Goal: Task Accomplishment & Management: Complete application form

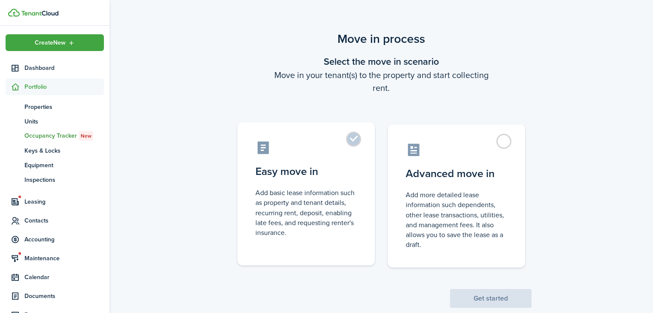
click at [350, 160] on label "Easy move in Add basic lease information such as property and tenant details, r…" at bounding box center [305, 193] width 137 height 143
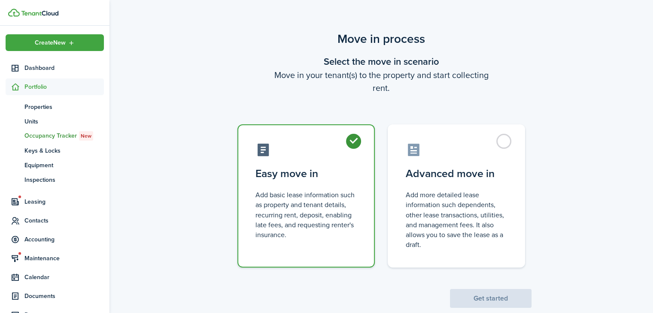
radio input "true"
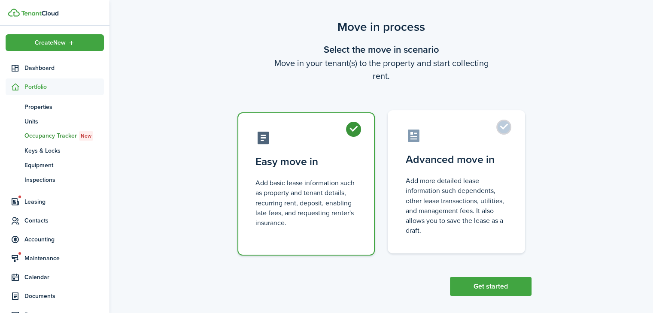
scroll to position [18, 0]
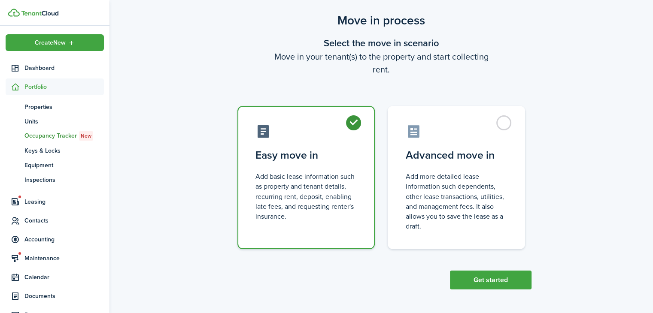
click at [506, 290] on div "Move in process Select the move in scenario Move in your tenant(s) to the prope…" at bounding box center [381, 150] width 544 height 287
click at [506, 283] on button "Get started" at bounding box center [491, 280] width 82 height 19
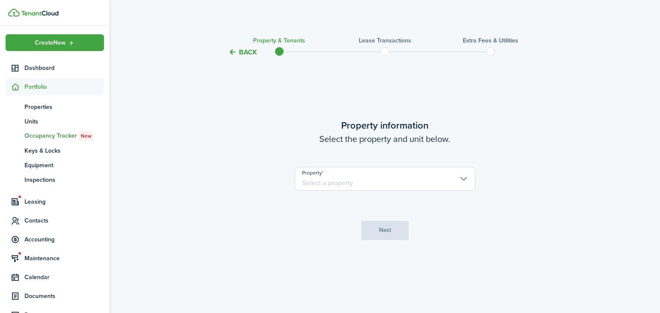
click at [393, 189] on input "Property" at bounding box center [385, 179] width 180 height 24
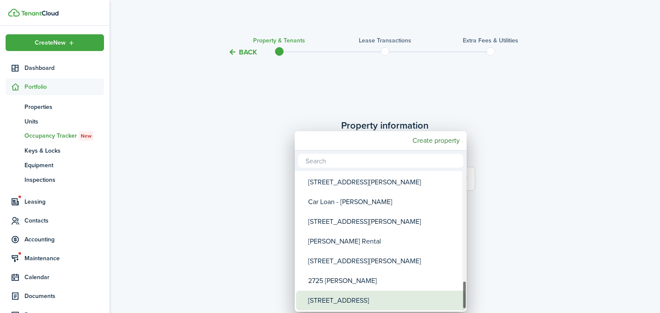
click at [378, 301] on div "[STREET_ADDRESS]" at bounding box center [384, 301] width 152 height 20
type input "[STREET_ADDRESS]"
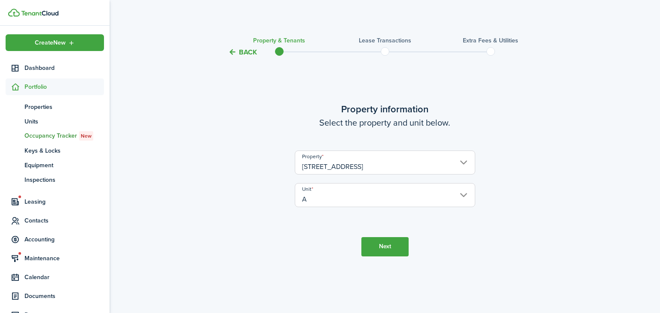
click at [391, 247] on button "Next" at bounding box center [384, 246] width 47 height 19
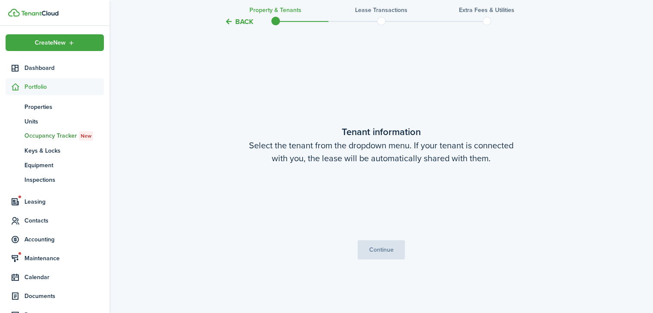
scroll to position [256, 0]
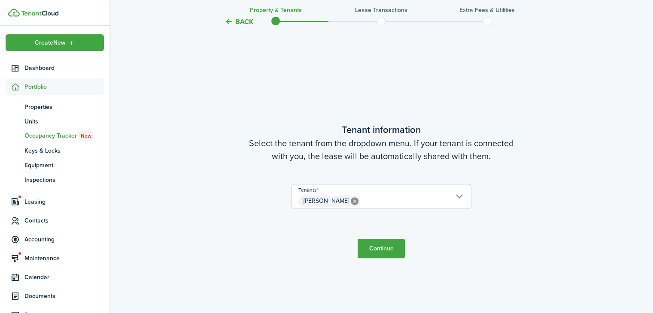
click at [392, 239] on button "Continue" at bounding box center [381, 248] width 47 height 19
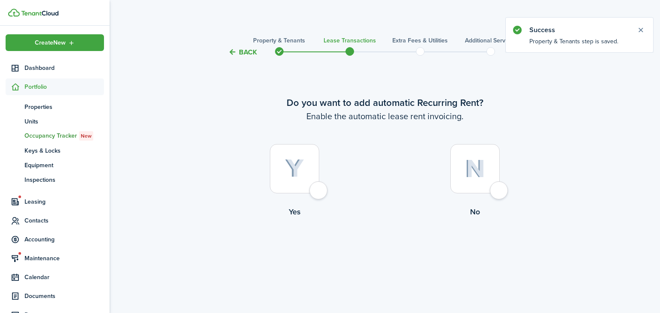
click at [311, 181] on div at bounding box center [294, 168] width 49 height 49
radio input "true"
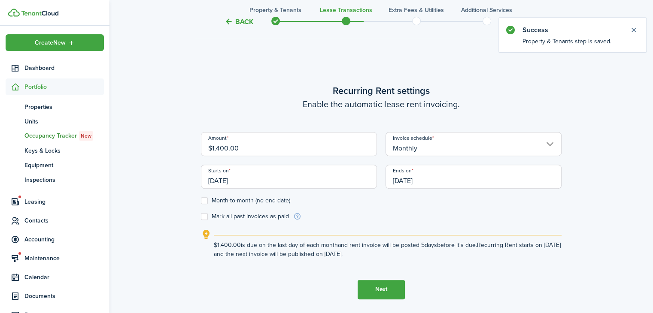
scroll to position [256, 0]
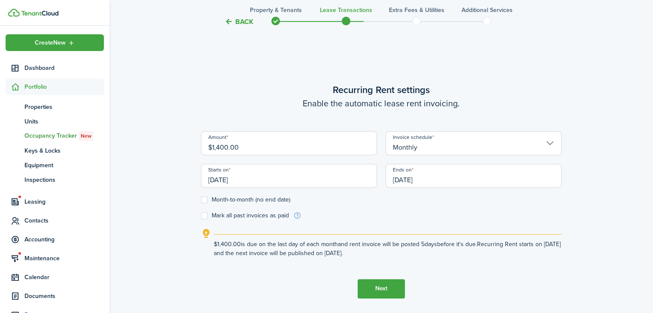
click at [248, 183] on input "[DATE]" at bounding box center [289, 176] width 176 height 24
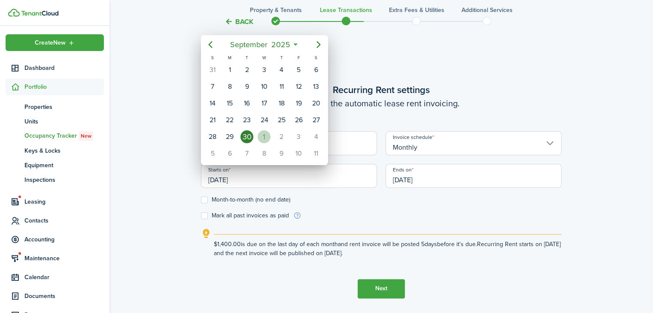
click at [264, 141] on div "[DATE]" at bounding box center [263, 137] width 17 height 16
type input "[DATE]"
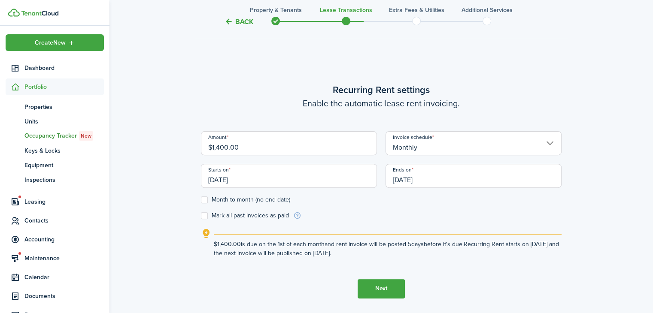
scroll to position [0, 0]
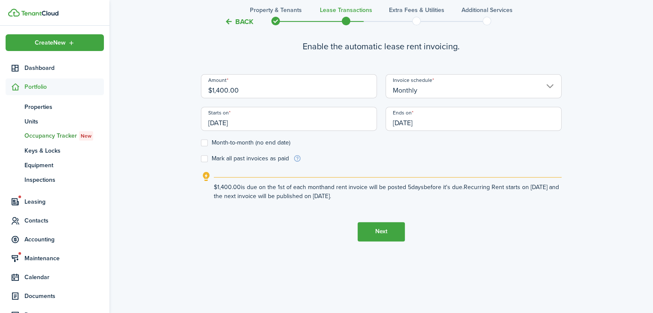
click at [371, 236] on button "Next" at bounding box center [381, 231] width 47 height 19
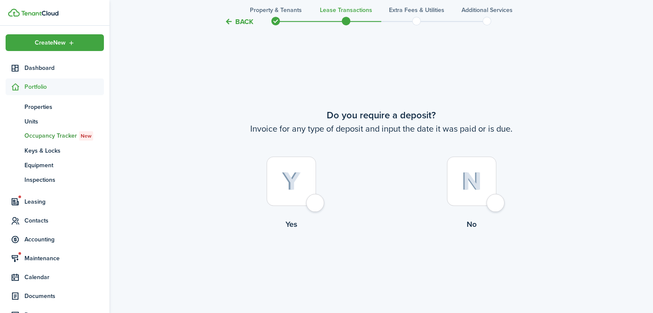
scroll to position [569, 0]
click at [301, 202] on div at bounding box center [291, 180] width 49 height 49
radio input "true"
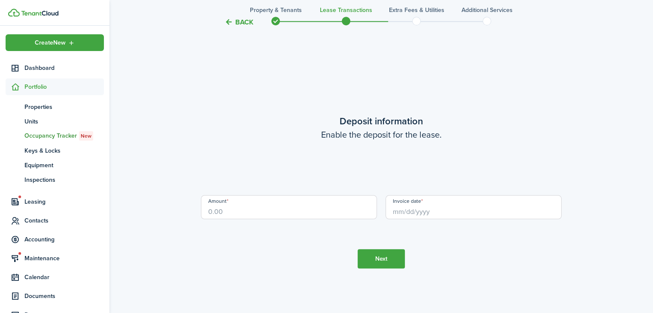
scroll to position [882, 0]
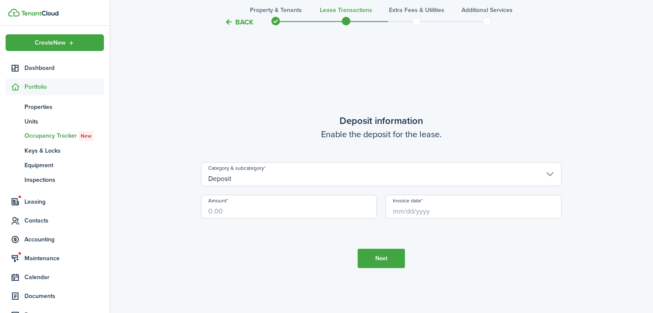
click at [295, 216] on input "Amount" at bounding box center [289, 207] width 176 height 24
type input "$1,400.00"
click at [378, 222] on div "Amount $1,400.00" at bounding box center [289, 211] width 185 height 33
click at [426, 208] on input "Invoice date" at bounding box center [474, 207] width 176 height 24
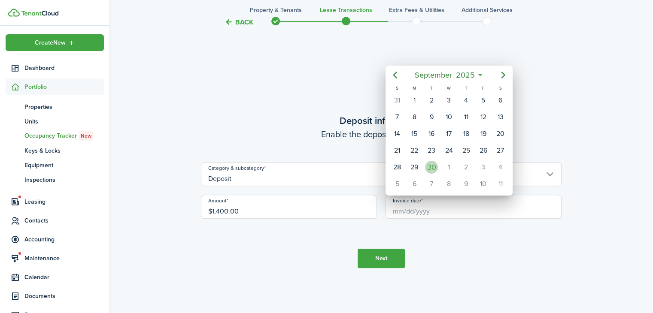
click at [429, 164] on div "30" at bounding box center [431, 167] width 13 height 13
type input "[DATE]"
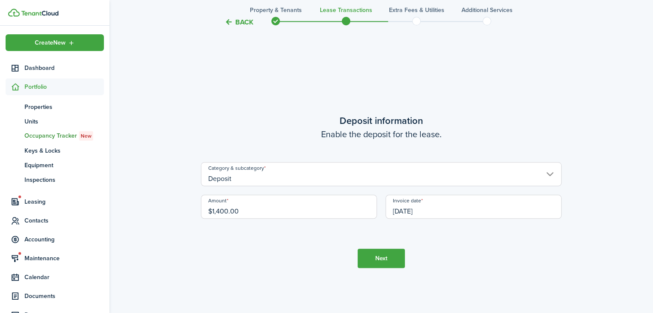
click at [395, 264] on button "Next" at bounding box center [381, 258] width 47 height 19
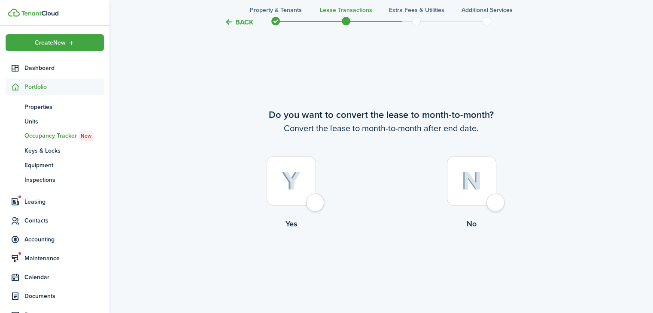
scroll to position [1195, 0]
click at [306, 183] on div at bounding box center [291, 180] width 49 height 49
radio input "true"
click at [377, 268] on button "Continue" at bounding box center [381, 265] width 47 height 19
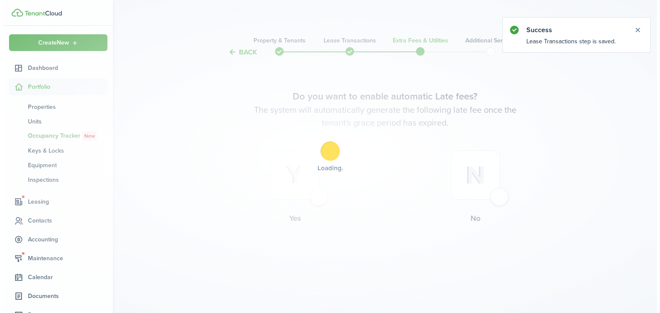
scroll to position [0, 0]
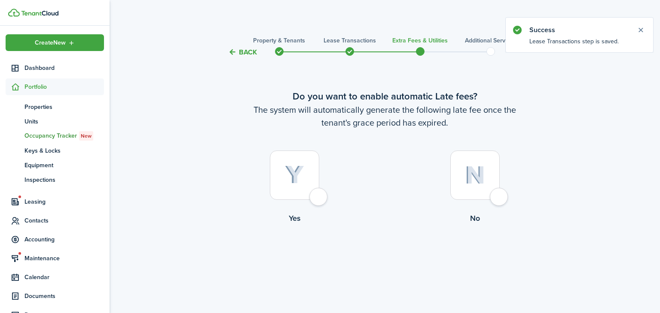
click at [307, 199] on div at bounding box center [294, 175] width 49 height 49
radio input "true"
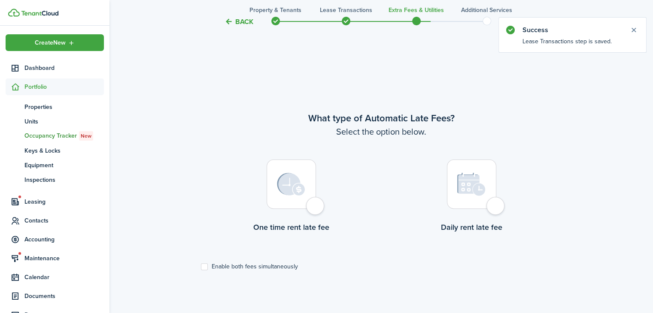
scroll to position [256, 0]
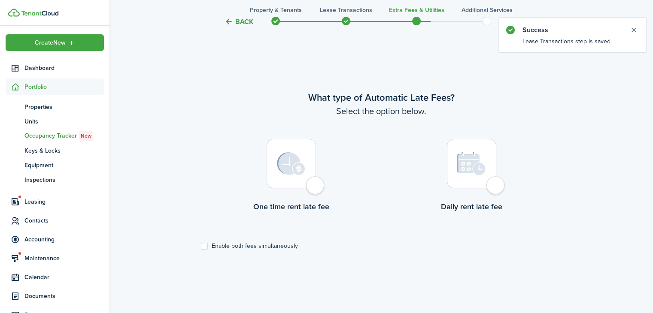
click at [310, 187] on div at bounding box center [291, 163] width 49 height 49
radio input "true"
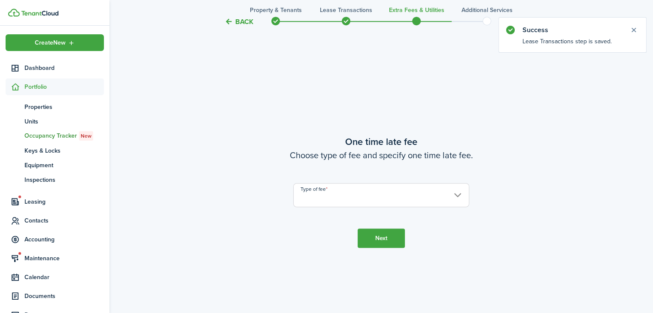
scroll to position [569, 0]
click at [310, 187] on input "Type of fee" at bounding box center [381, 195] width 176 height 24
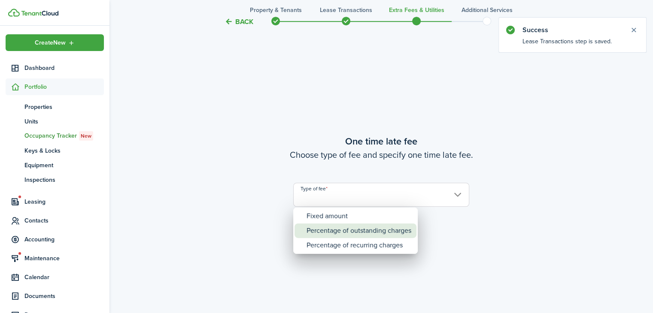
click at [355, 232] on div "Percentage of outstanding charges" at bounding box center [359, 231] width 105 height 15
type input "Percentage of outstanding charges"
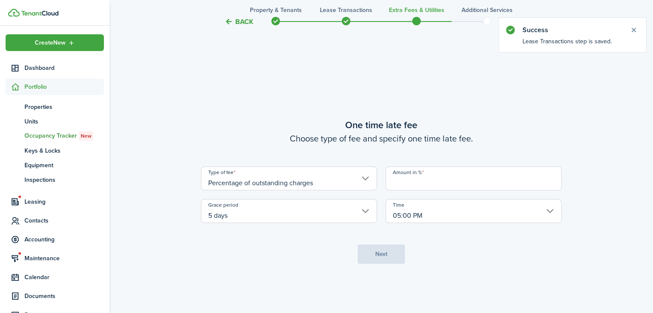
click at [432, 178] on input "Amount in %" at bounding box center [474, 179] width 176 height 24
type input "5"
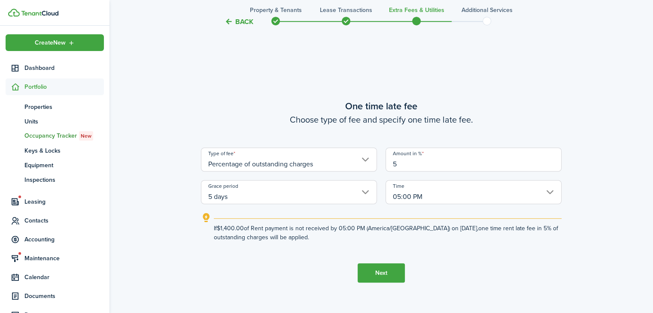
click at [320, 196] on input "5 days" at bounding box center [289, 192] width 176 height 24
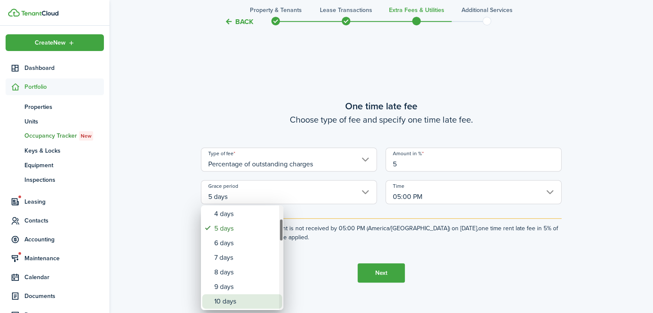
click at [234, 300] on div "10 days" at bounding box center [245, 302] width 63 height 15
type input "10 days"
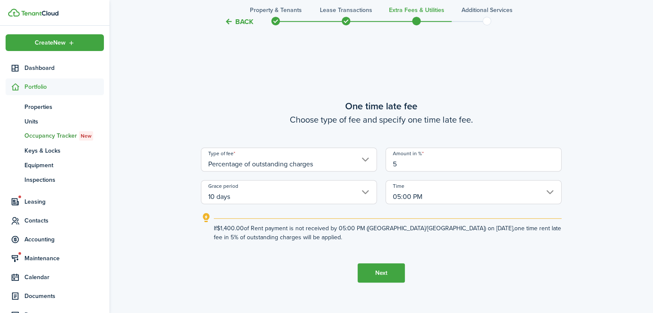
click at [368, 265] on button "Next" at bounding box center [381, 273] width 47 height 19
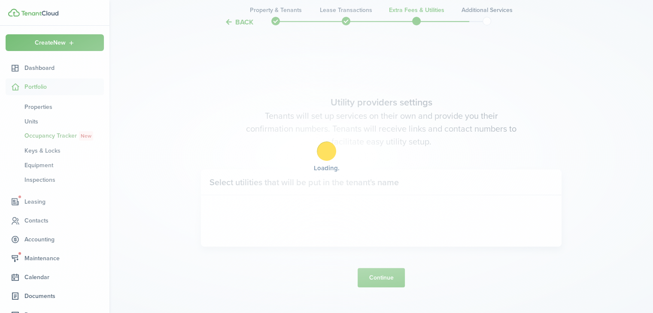
scroll to position [882, 0]
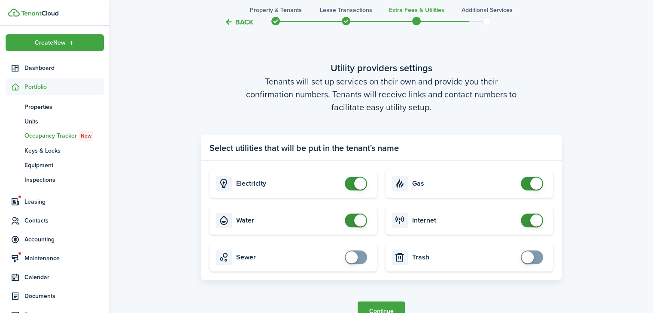
checkbox input "false"
click at [357, 182] on span at bounding box center [360, 184] width 12 height 12
click at [359, 222] on span at bounding box center [360, 221] width 12 height 12
checkbox input "false"
click at [359, 215] on span at bounding box center [360, 221] width 12 height 12
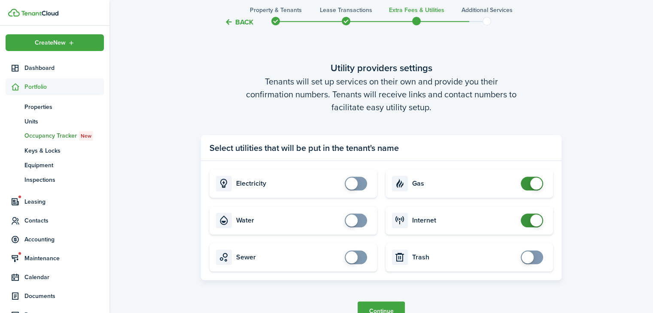
checkbox input "false"
click at [532, 184] on span at bounding box center [536, 184] width 12 height 12
checkbox input "false"
click at [532, 223] on span at bounding box center [536, 221] width 12 height 12
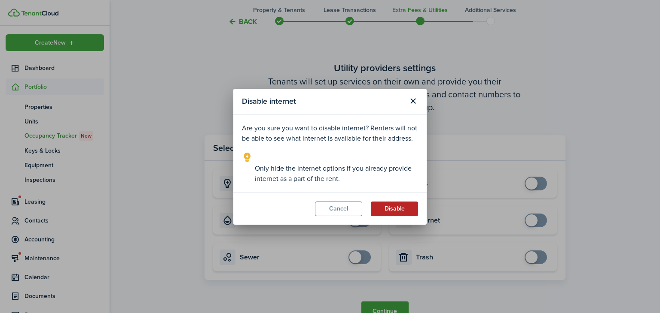
click at [410, 210] on button "Disable" at bounding box center [394, 209] width 47 height 15
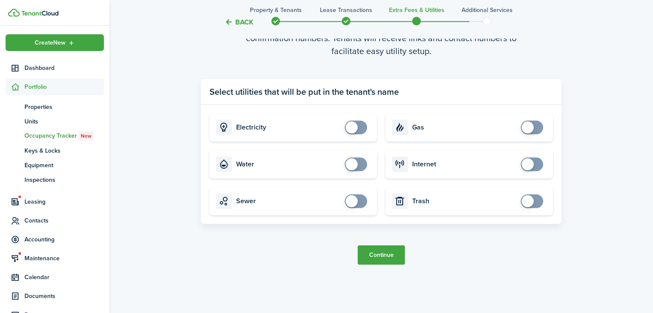
scroll to position [939, 0]
click at [401, 249] on button "Continue" at bounding box center [381, 254] width 47 height 19
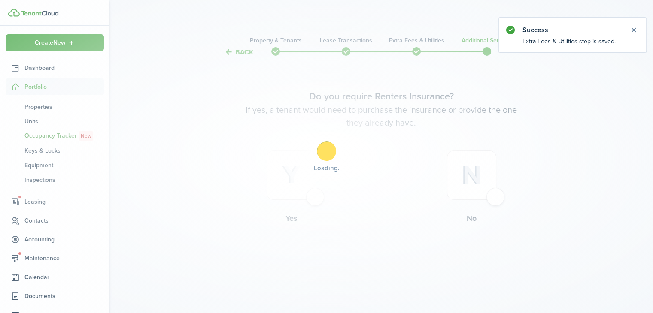
scroll to position [0, 0]
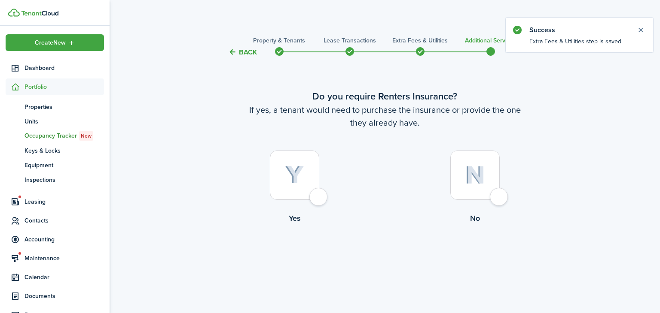
click at [488, 191] on div at bounding box center [474, 175] width 49 height 49
radio input "true"
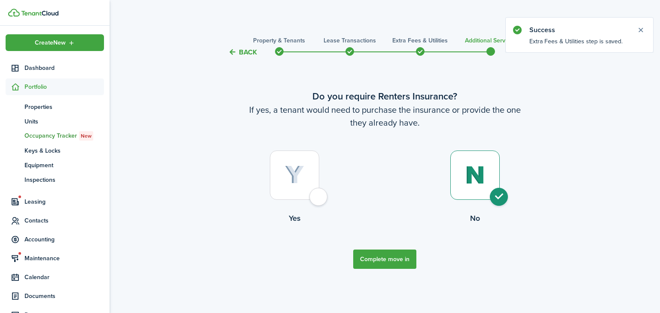
click at [383, 262] on button "Complete move in" at bounding box center [384, 259] width 63 height 19
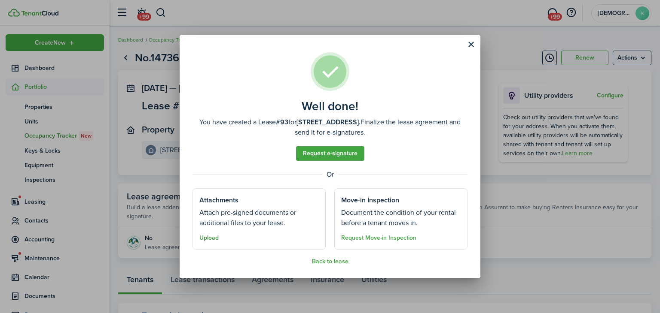
click at [215, 239] on button "Upload" at bounding box center [208, 238] width 19 height 7
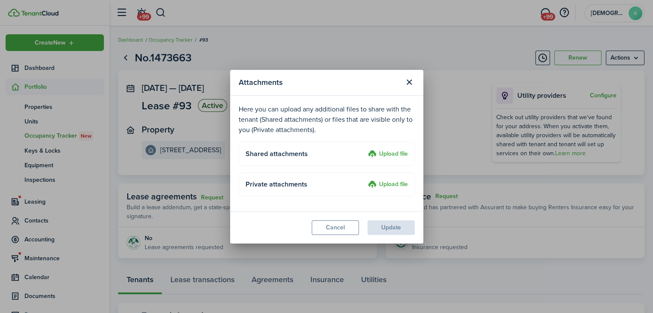
drag, startPoint x: 382, startPoint y: 144, endPoint x: 385, endPoint y: 154, distance: 10.2
click at [382, 146] on upload-layout "Shared attachments Upload file" at bounding box center [327, 154] width 176 height 24
click at [385, 154] on label "Upload file" at bounding box center [388, 154] width 40 height 10
click at [365, 149] on input "Upload file" at bounding box center [365, 149] width 0 height 0
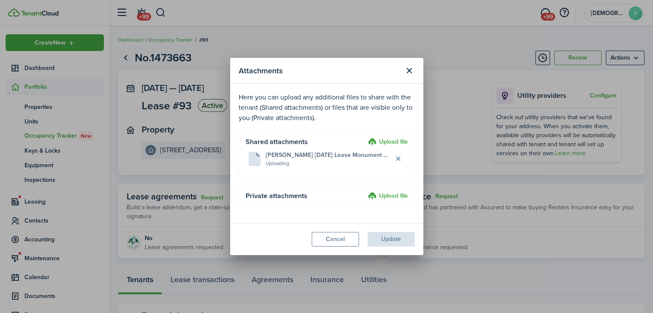
click at [397, 196] on label "Upload file" at bounding box center [388, 197] width 40 height 10
click at [365, 192] on input "Upload file" at bounding box center [365, 192] width 0 height 0
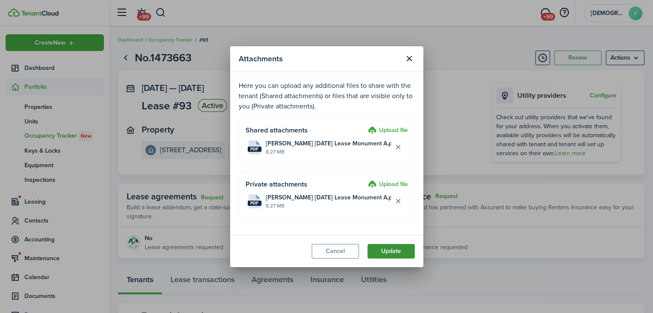
click at [391, 250] on button "Update" at bounding box center [391, 251] width 47 height 15
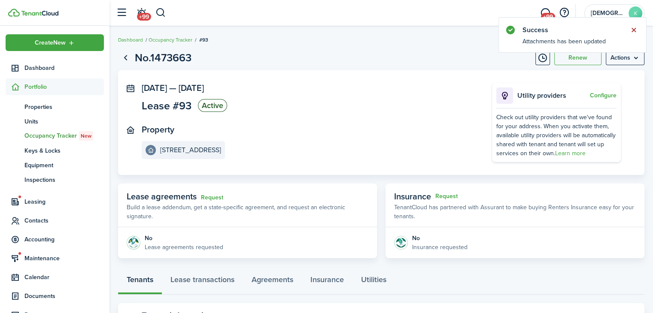
click at [635, 30] on button "Close notify" at bounding box center [634, 30] width 12 height 12
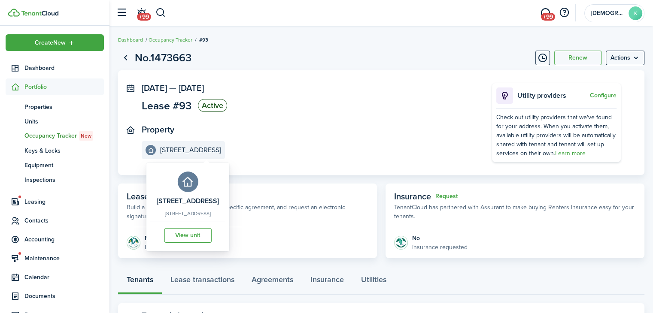
scroll to position [162, 0]
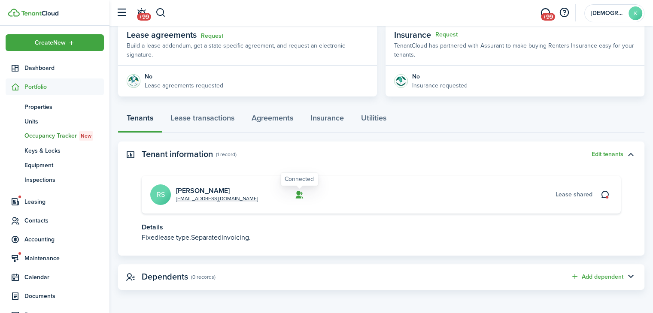
click at [295, 195] on icon at bounding box center [299, 195] width 9 height 9
click at [200, 191] on link "[PERSON_NAME]" at bounding box center [203, 191] width 54 height 10
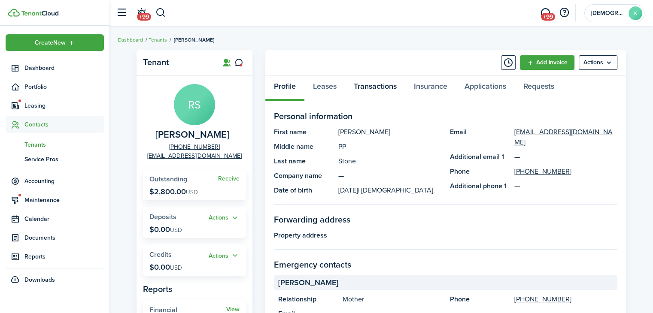
click at [359, 87] on link "Transactions" at bounding box center [375, 89] width 60 height 26
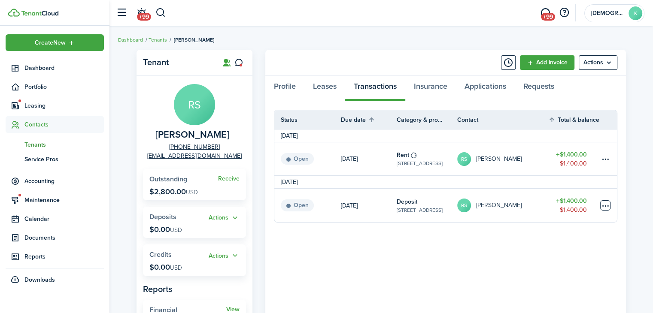
click at [605, 204] on table-menu-btn-icon at bounding box center [605, 206] width 10 height 10
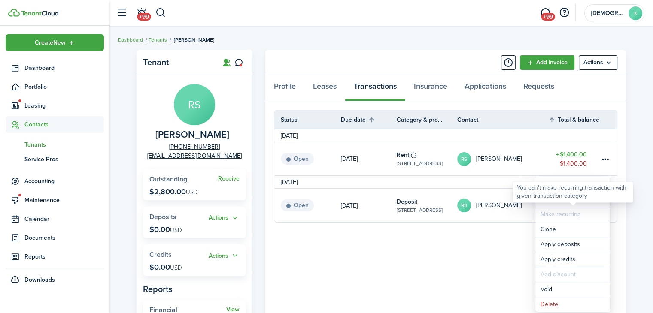
click at [563, 200] on div "You can't make recurring transaction with given transaction category" at bounding box center [573, 192] width 112 height 17
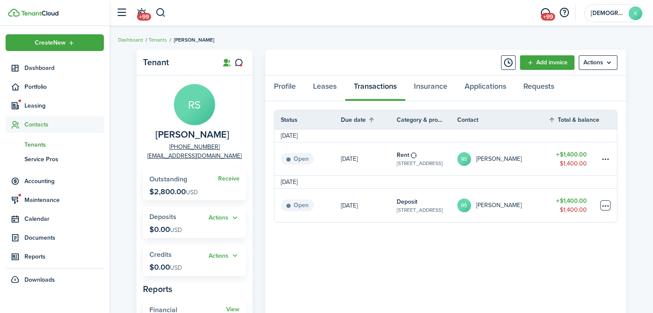
click at [601, 204] on table-menu-btn-icon "Open menu" at bounding box center [605, 206] width 10 height 10
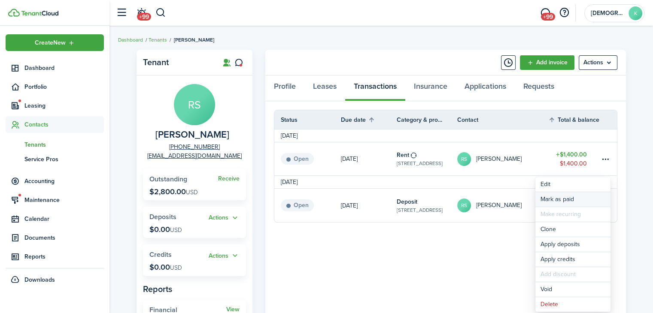
click at [593, 200] on link "Mark as paid" at bounding box center [572, 199] width 75 height 15
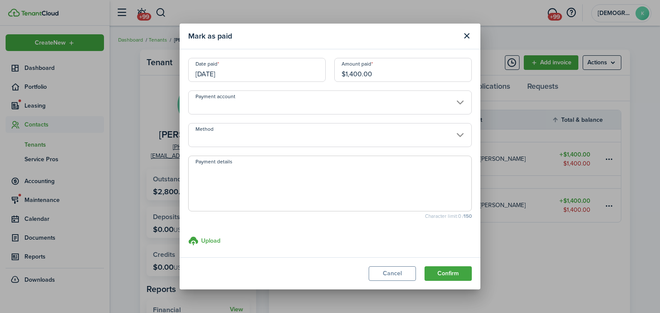
click at [235, 76] on input "[DATE]" at bounding box center [256, 70] width 137 height 24
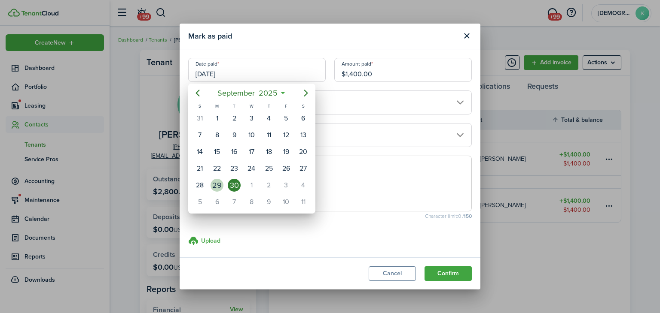
click at [217, 183] on div "29" at bounding box center [216, 185] width 13 height 13
type input "[DATE]"
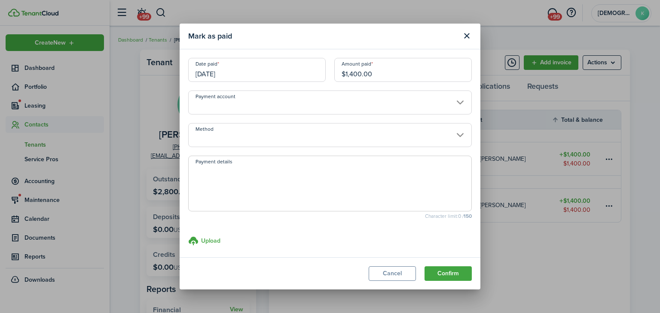
click at [248, 110] on input "Payment account" at bounding box center [329, 103] width 283 height 24
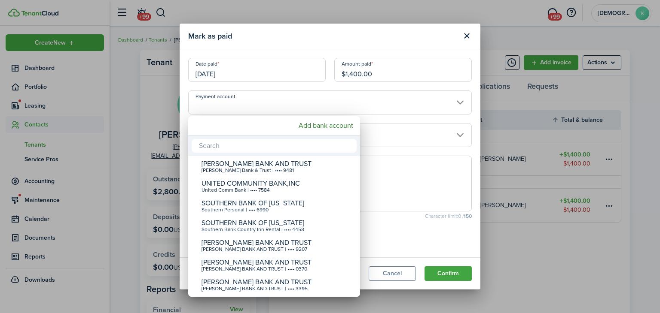
click at [248, 110] on div at bounding box center [329, 156] width 797 height 451
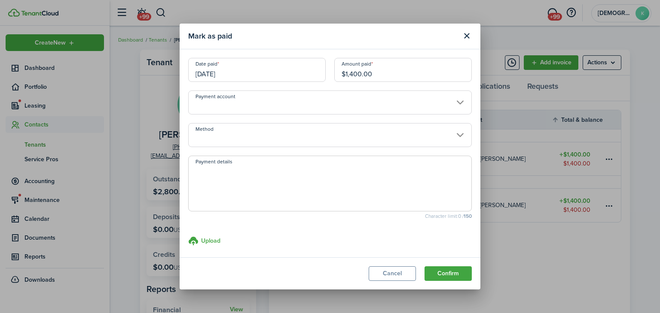
click at [246, 131] on input "Method" at bounding box center [329, 135] width 283 height 24
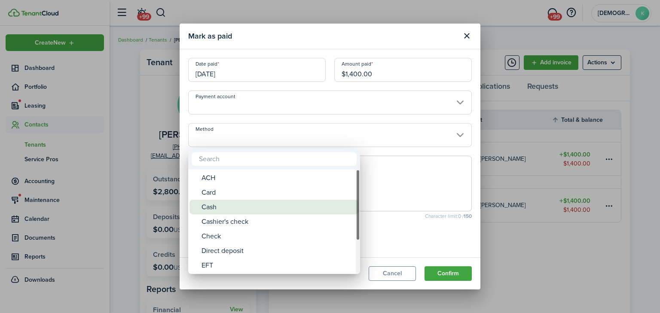
click at [232, 203] on div "Cash" at bounding box center [277, 207] width 152 height 15
type input "Cash"
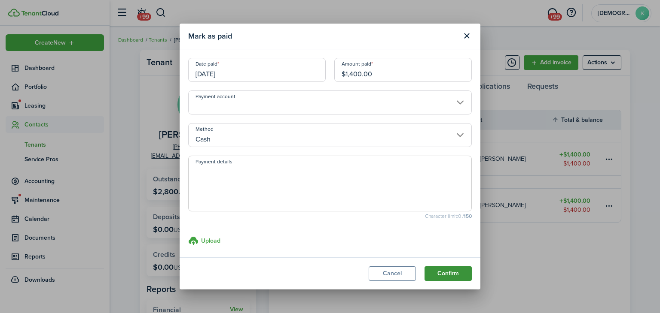
click at [449, 278] on button "Confirm" at bounding box center [447, 274] width 47 height 15
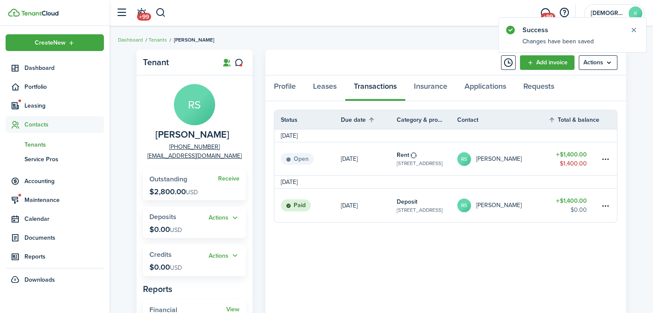
click at [606, 162] on table-menu-btn-icon at bounding box center [605, 159] width 10 height 10
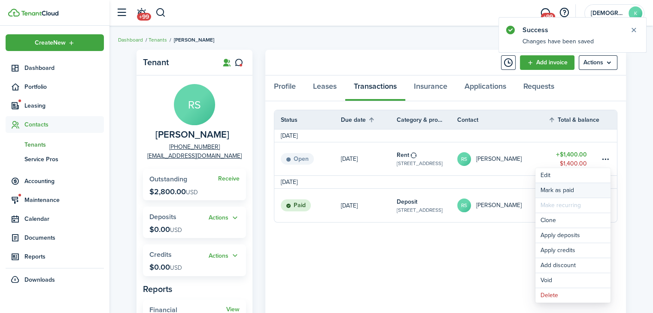
click at [580, 188] on link "Mark as paid" at bounding box center [572, 190] width 75 height 15
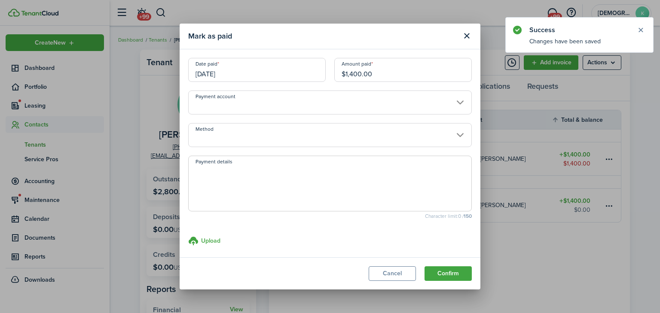
click at [261, 79] on input "[DATE]" at bounding box center [256, 70] width 137 height 24
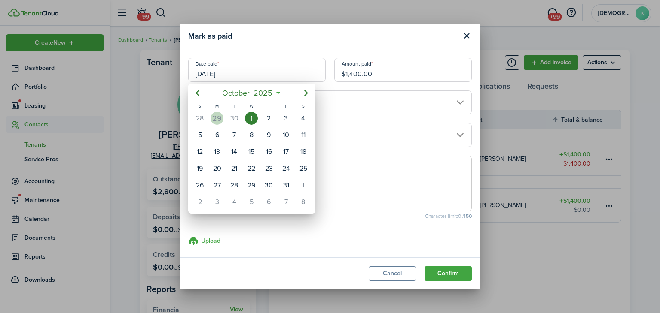
click at [221, 117] on div "29" at bounding box center [216, 118] width 13 height 13
type input "[DATE]"
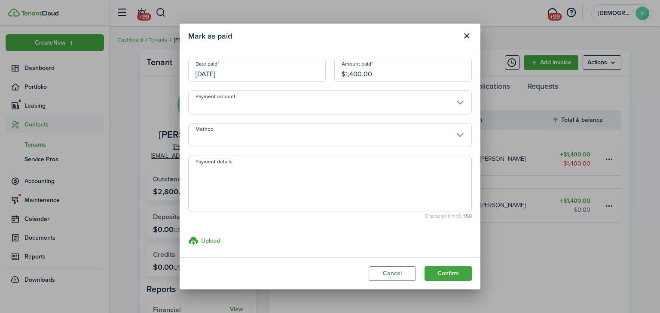
click at [239, 133] on input "Method" at bounding box center [329, 135] width 283 height 24
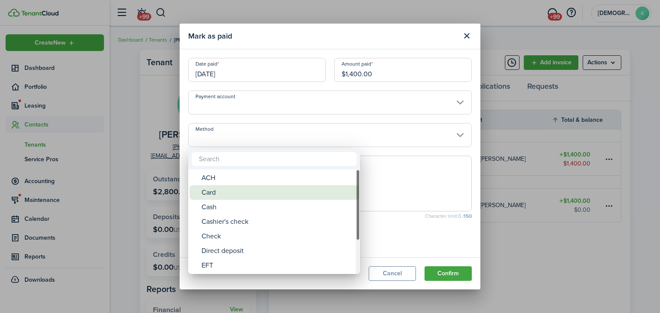
click at [228, 198] on div "Card" at bounding box center [277, 192] width 152 height 15
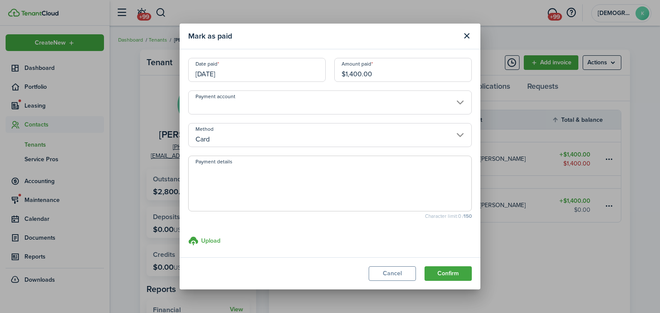
click at [235, 141] on input "Card" at bounding box center [329, 135] width 283 height 24
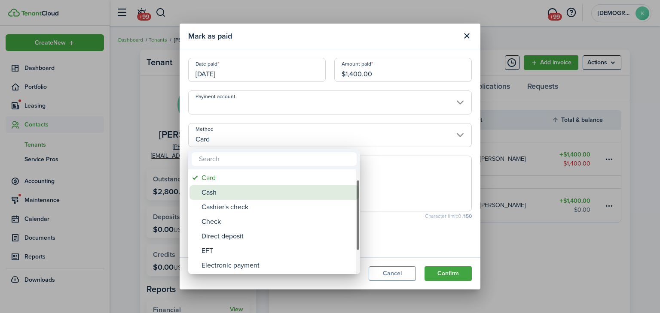
click at [231, 188] on div "Cash" at bounding box center [277, 192] width 152 height 15
type input "Cash"
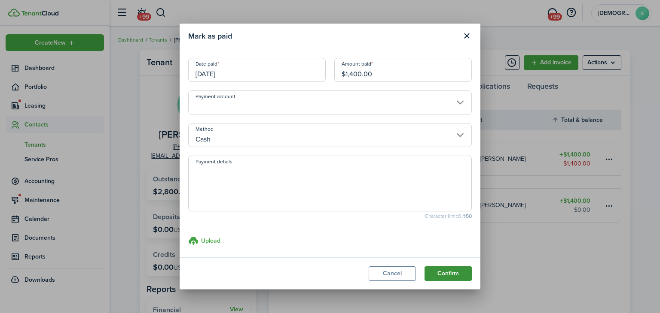
click at [445, 276] on button "Confirm" at bounding box center [447, 274] width 47 height 15
